Goal: Task Accomplishment & Management: Complete application form

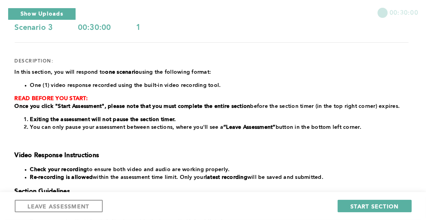
scroll to position [18, 0]
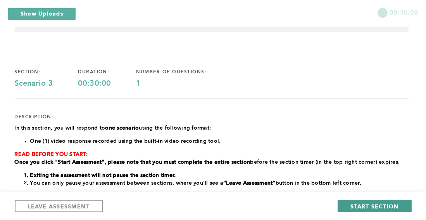
click at [368, 206] on span "START SECTION" at bounding box center [375, 206] width 48 height 7
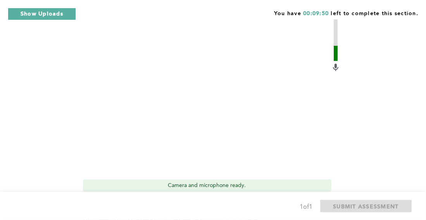
scroll to position [313, 0]
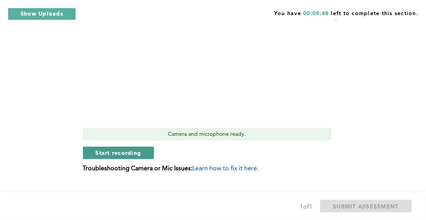
click at [143, 155] on button "Start recording" at bounding box center [118, 153] width 71 height 12
click at [118, 156] on span "Stop recording" at bounding box center [118, 152] width 45 height 7
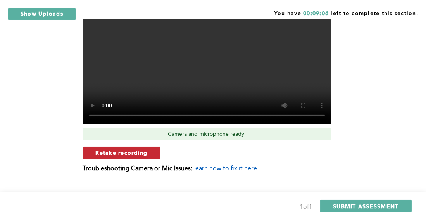
click at [128, 151] on span "Retake recording" at bounding box center [122, 152] width 52 height 7
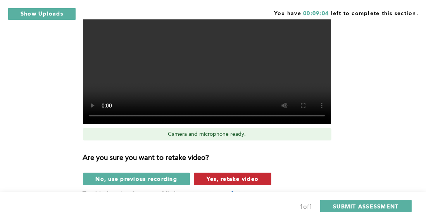
click at [210, 178] on span "Yes, retake video" at bounding box center [233, 178] width 52 height 7
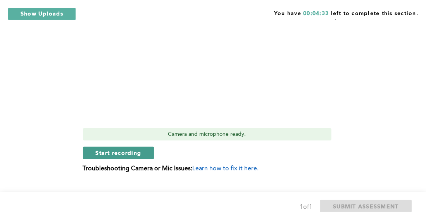
click at [119, 154] on span "Start recording" at bounding box center [119, 152] width 46 height 7
click at [119, 154] on span "Stop recording" at bounding box center [118, 152] width 45 height 7
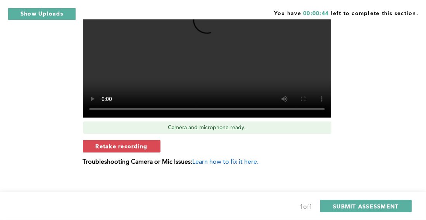
scroll to position [324, 0]
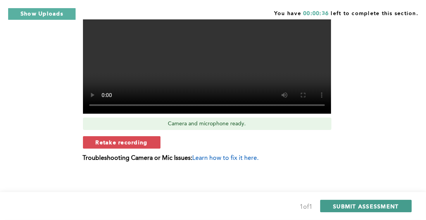
click at [350, 207] on span "SUBMIT ASSESSMENT" at bounding box center [366, 206] width 66 height 7
